Goal: Navigation & Orientation: Find specific page/section

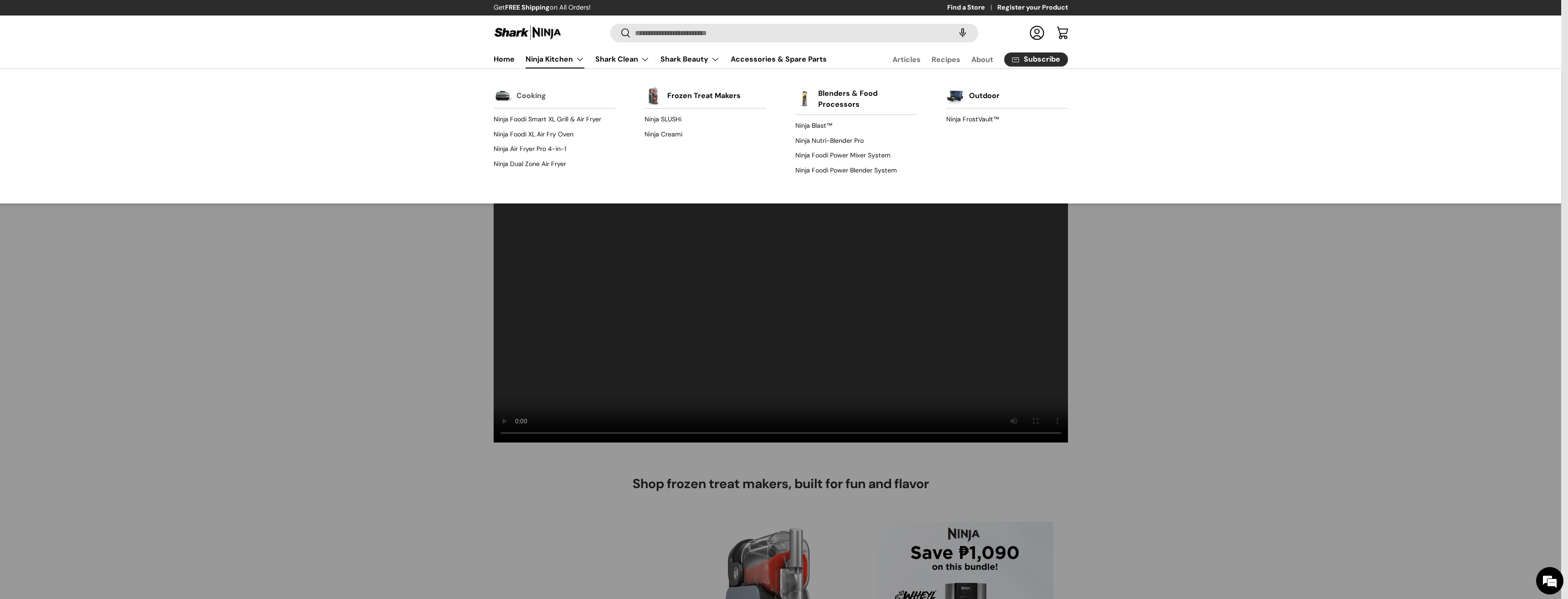
click at [540, 98] on link "Cooking" at bounding box center [531, 95] width 30 height 20
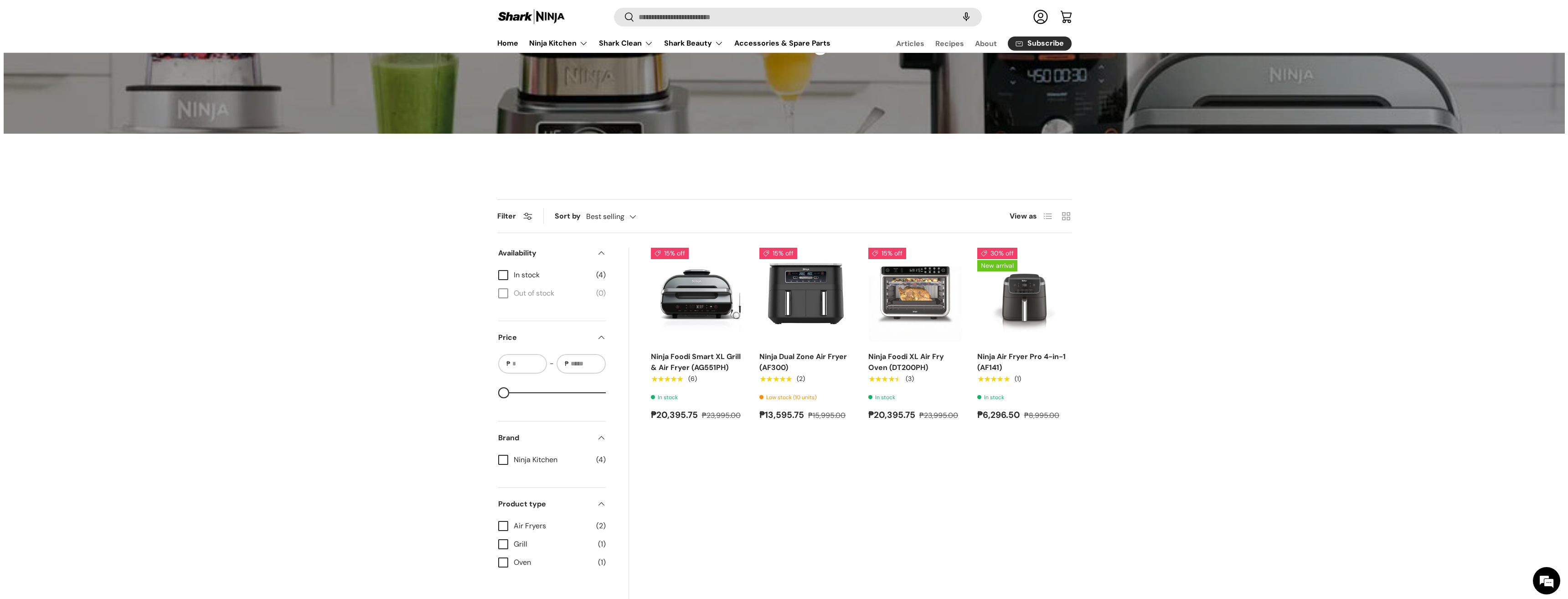
scroll to position [137, 0]
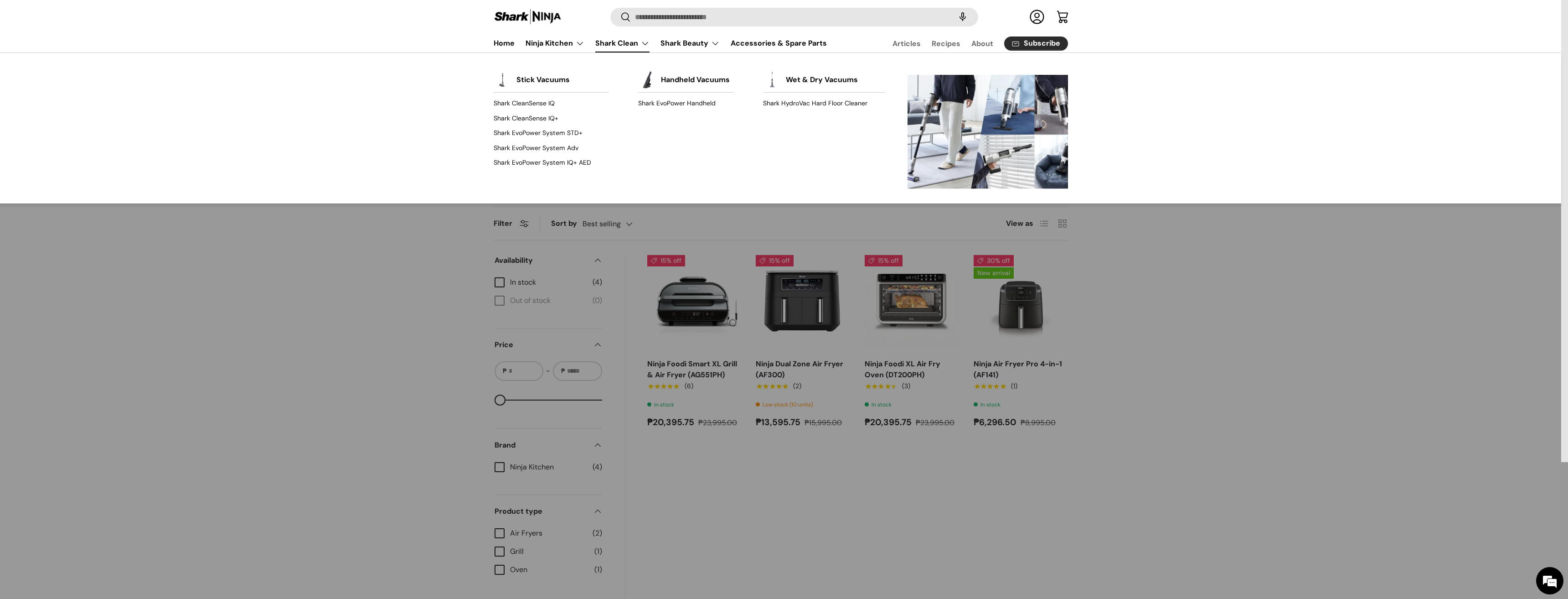
click at [617, 48] on link "Shark Clean" at bounding box center [622, 44] width 54 height 18
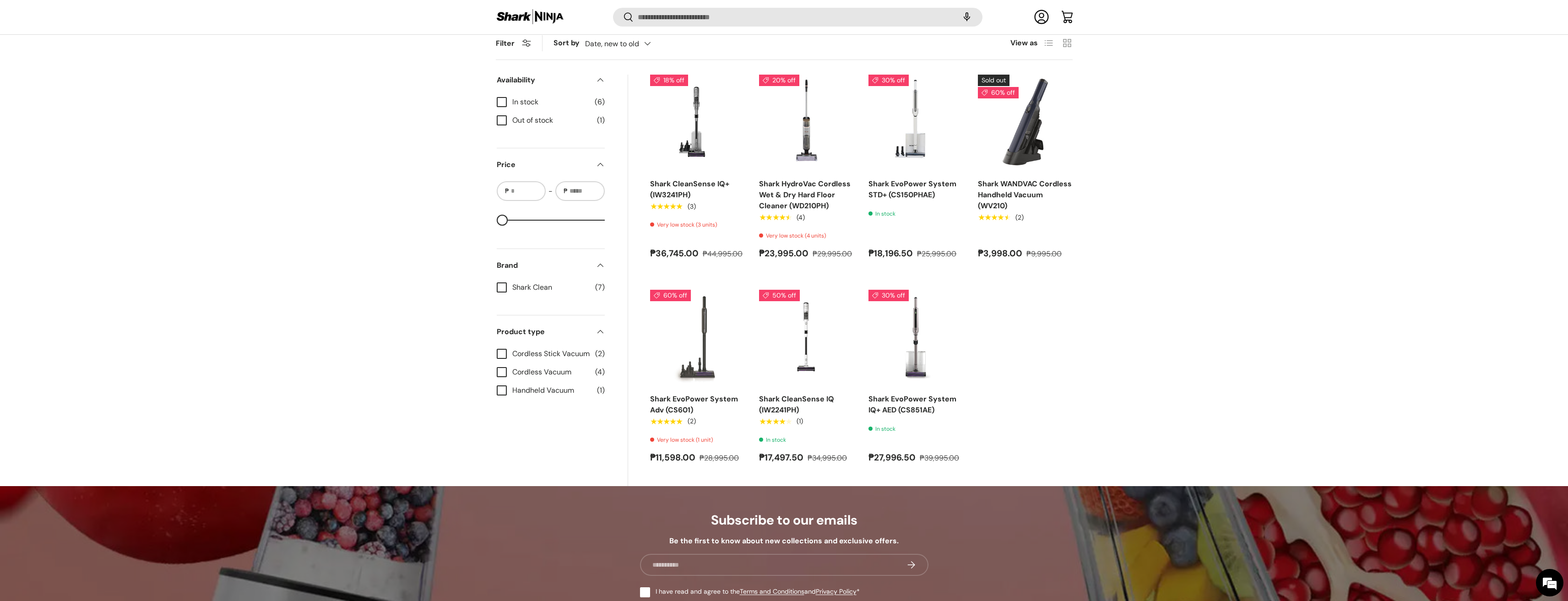
click at [499, 107] on label "In stock (6)" at bounding box center [550, 102] width 108 height 11
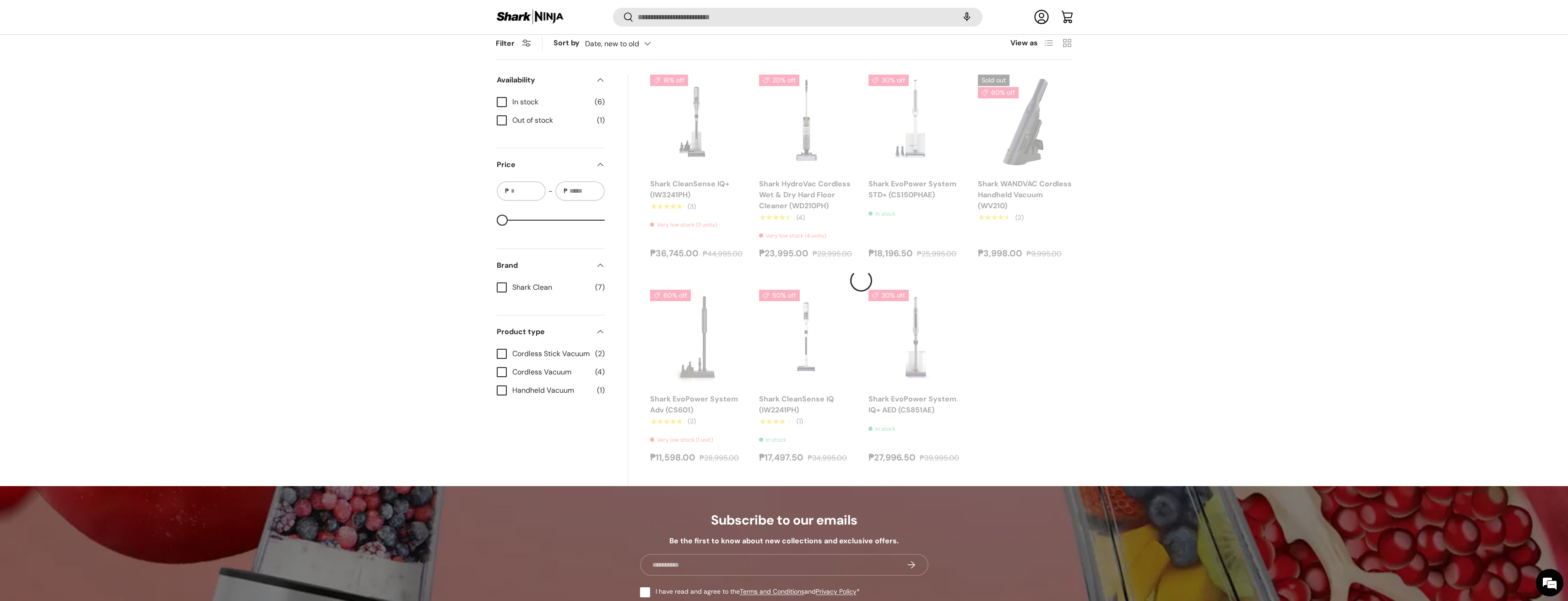
click at [499, 107] on label "In stock (6)" at bounding box center [550, 102] width 108 height 11
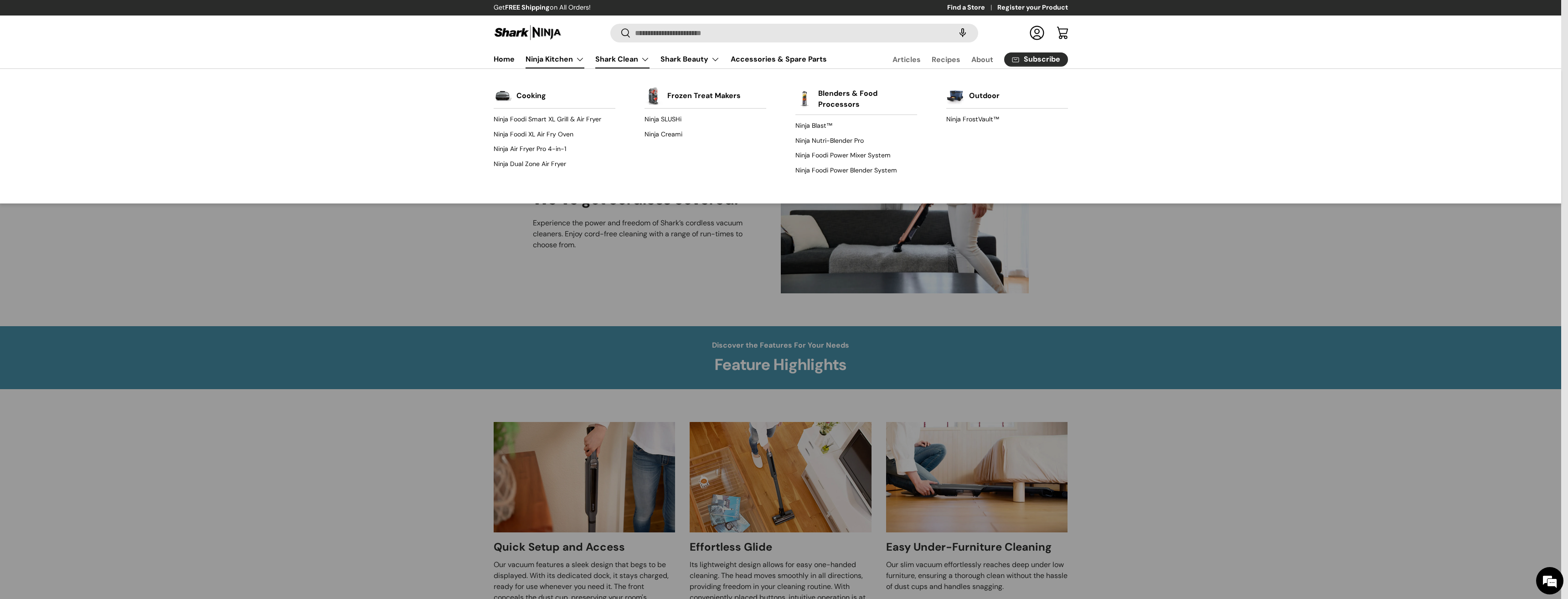
click at [551, 56] on link "Ninja Kitchen" at bounding box center [554, 59] width 58 height 18
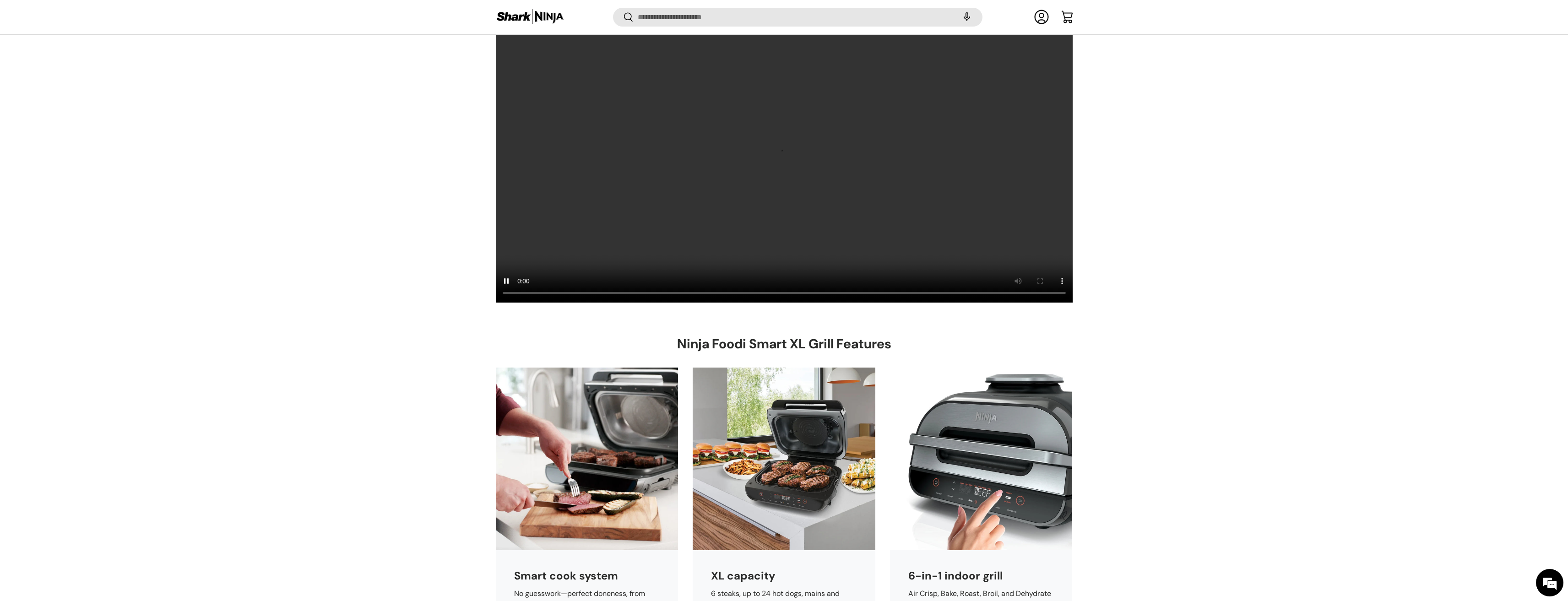
scroll to position [3110, 0]
